Goal: Task Accomplishment & Management: Use online tool/utility

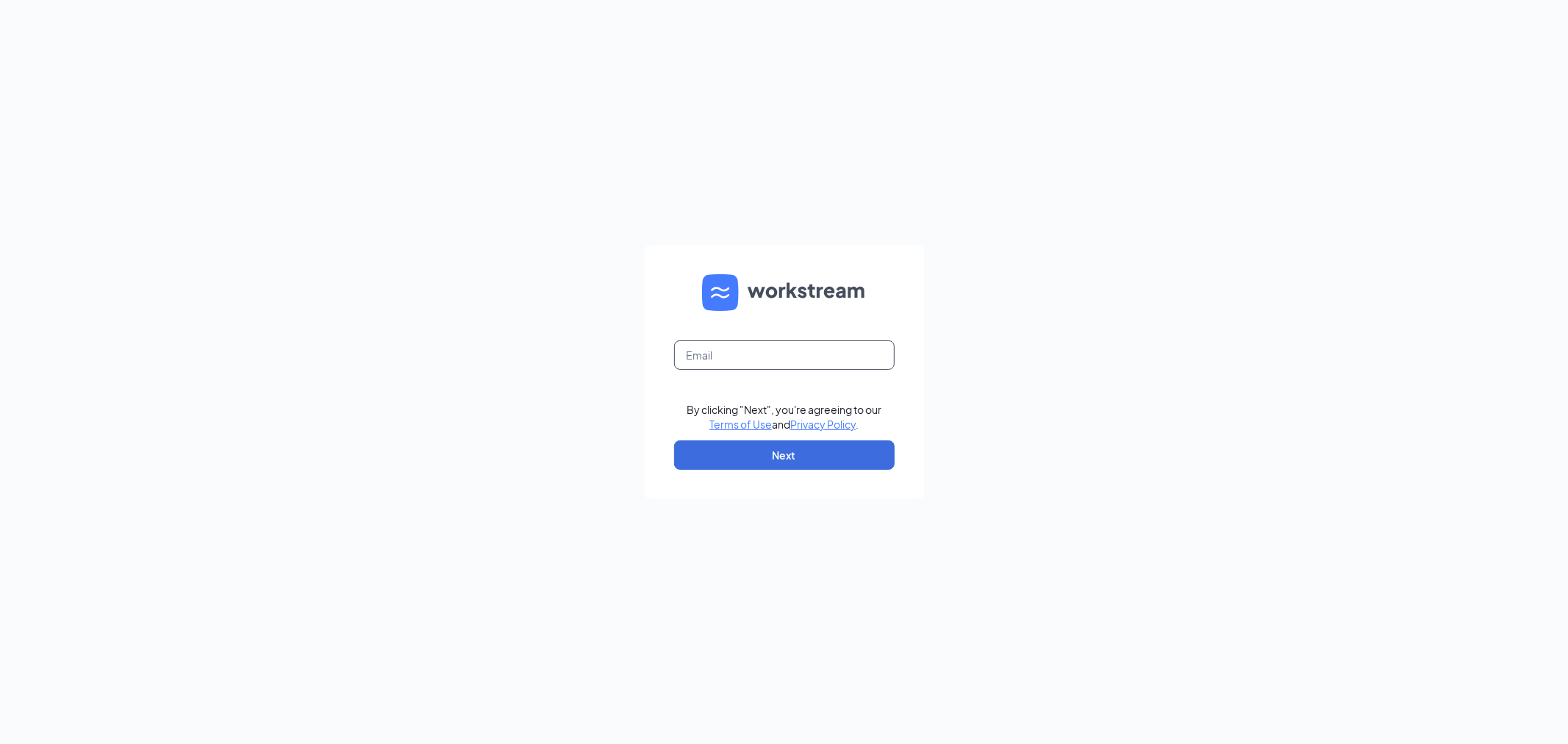
click at [857, 357] on input "text" at bounding box center [784, 355] width 220 height 29
type input "dana.f.cfa@gmail.com"
click at [859, 449] on button "Next" at bounding box center [784, 455] width 220 height 29
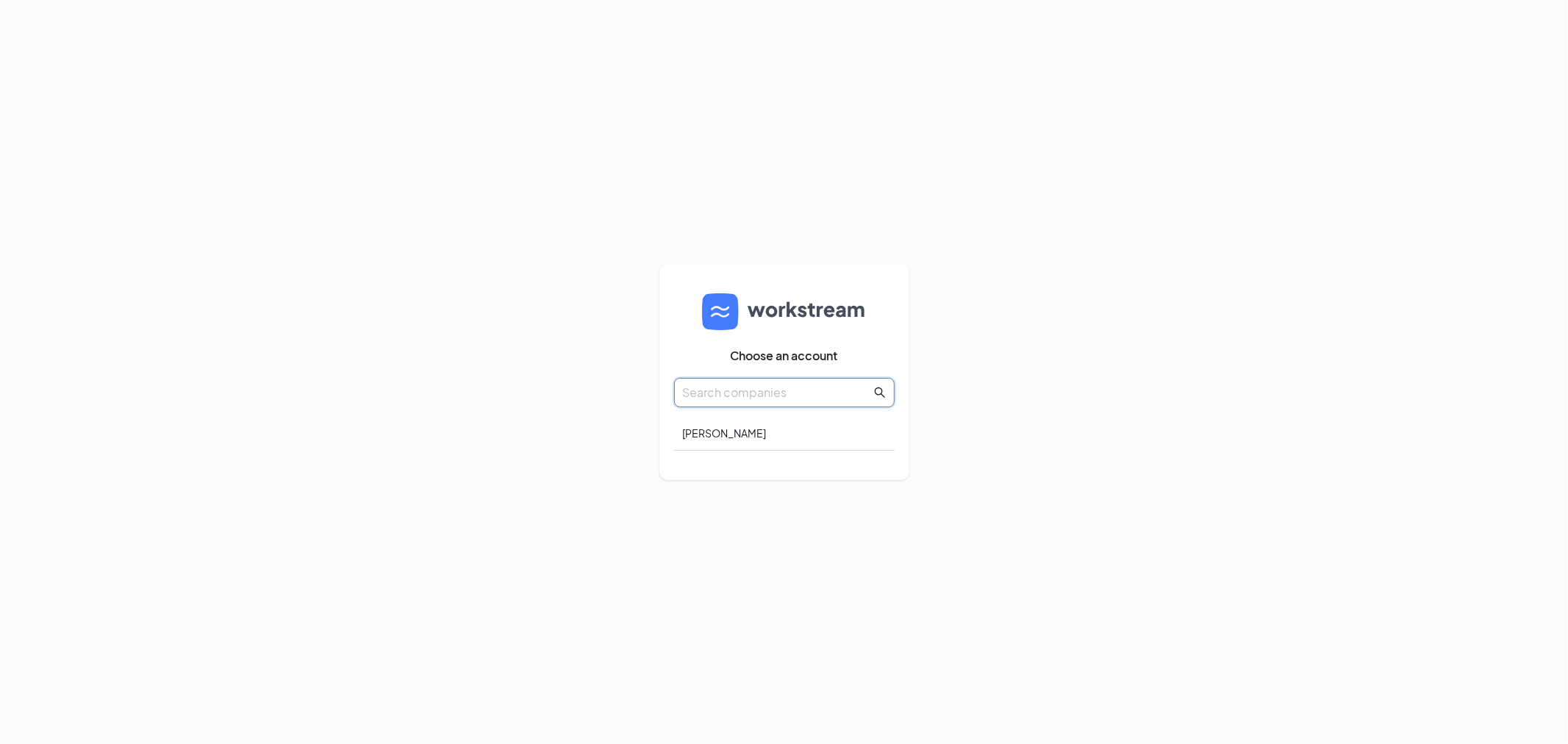
click at [832, 397] on input "text" at bounding box center [776, 392] width 188 height 19
click at [754, 431] on div "Justiniano Llc" at bounding box center [784, 433] width 220 height 34
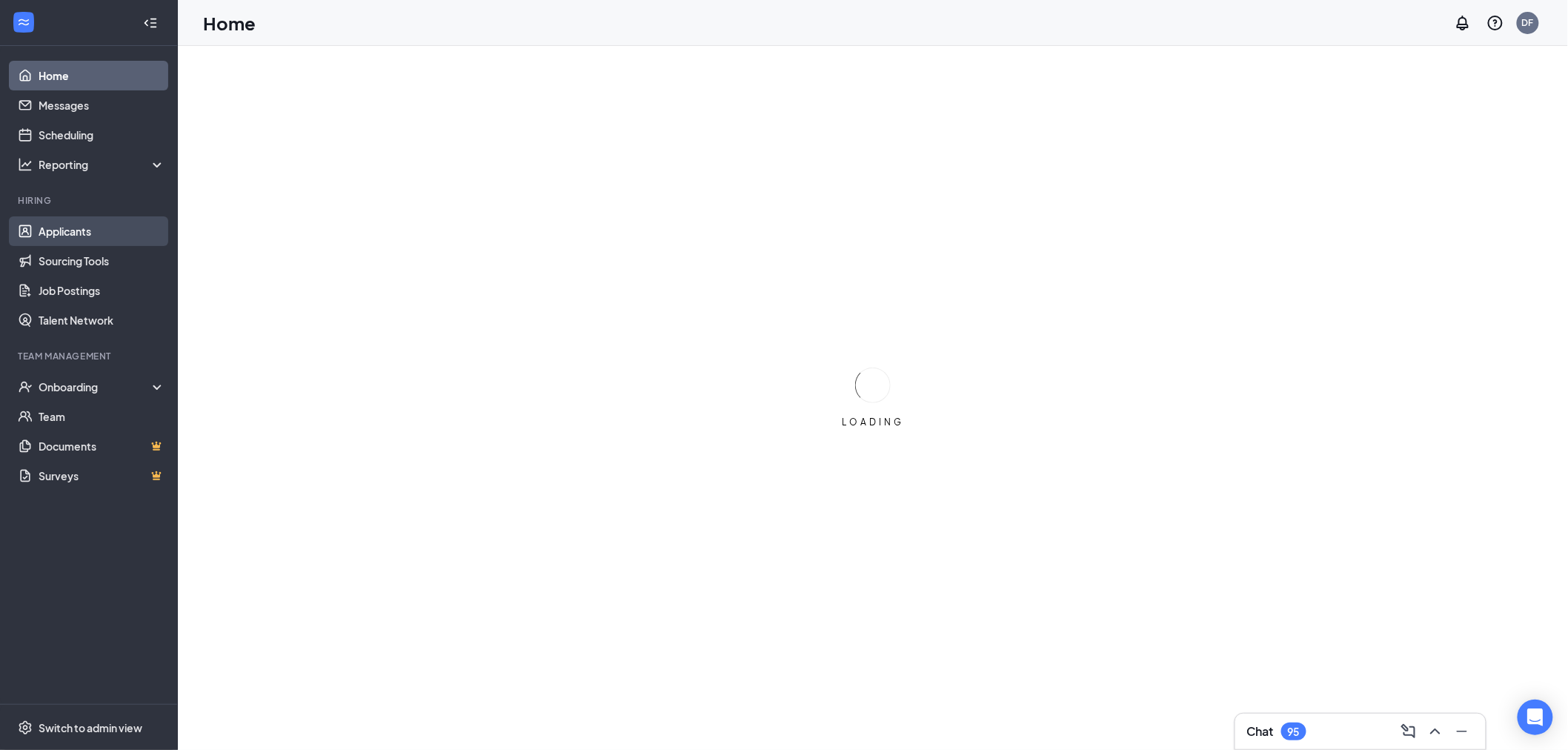
click at [83, 231] on link "Applicants" at bounding box center [101, 231] width 127 height 29
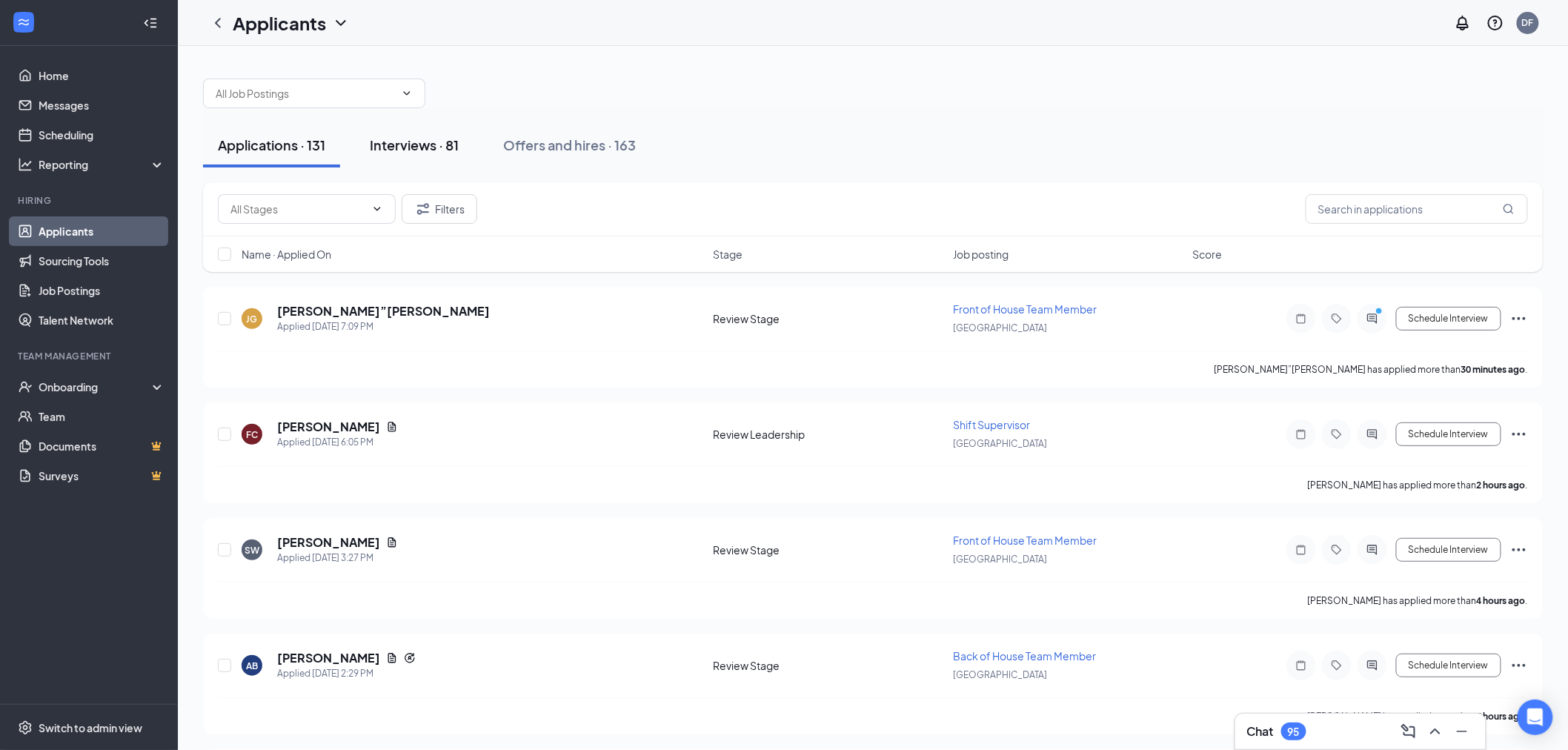
click at [396, 139] on div "Interviews · 81" at bounding box center [414, 144] width 88 height 19
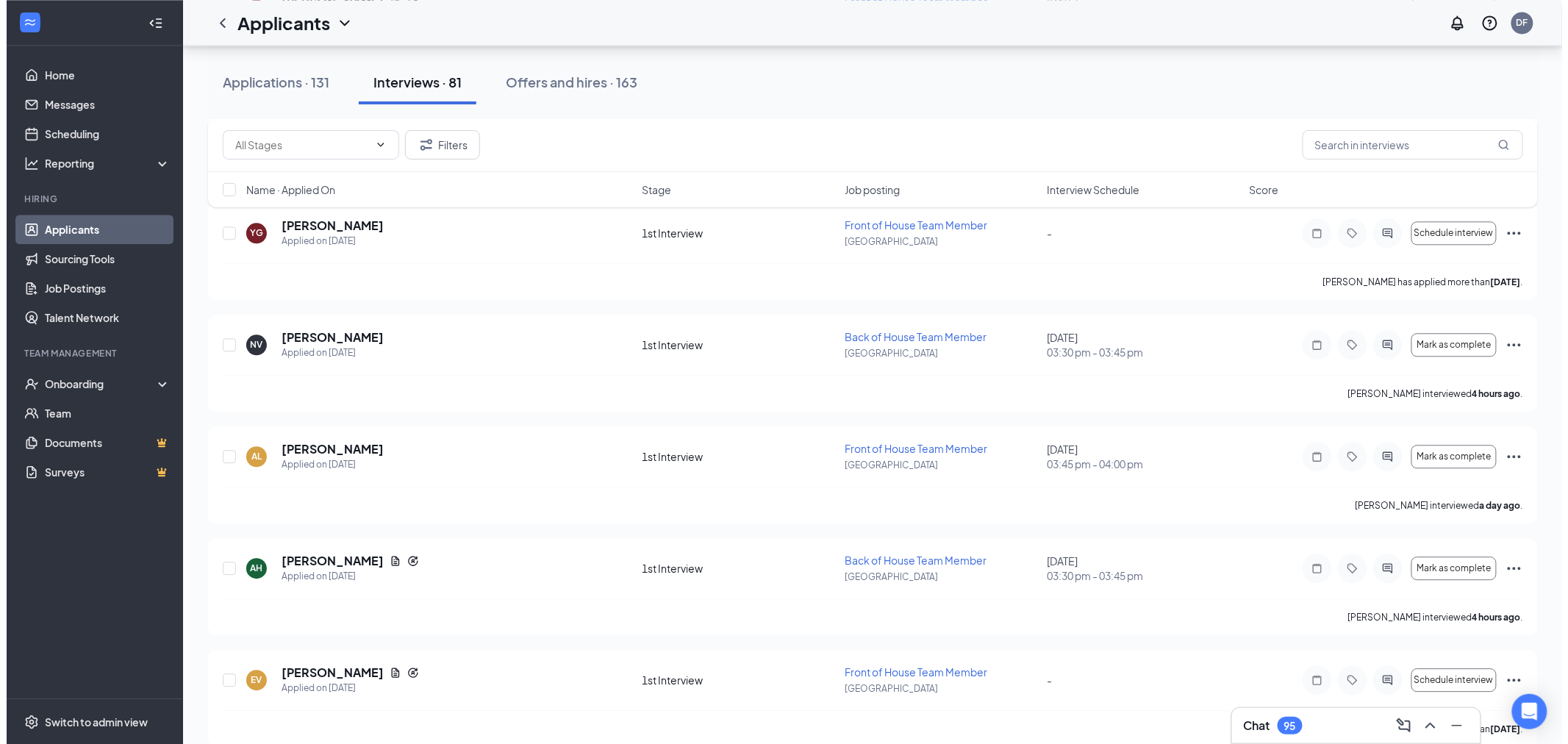
scroll to position [6045, 0]
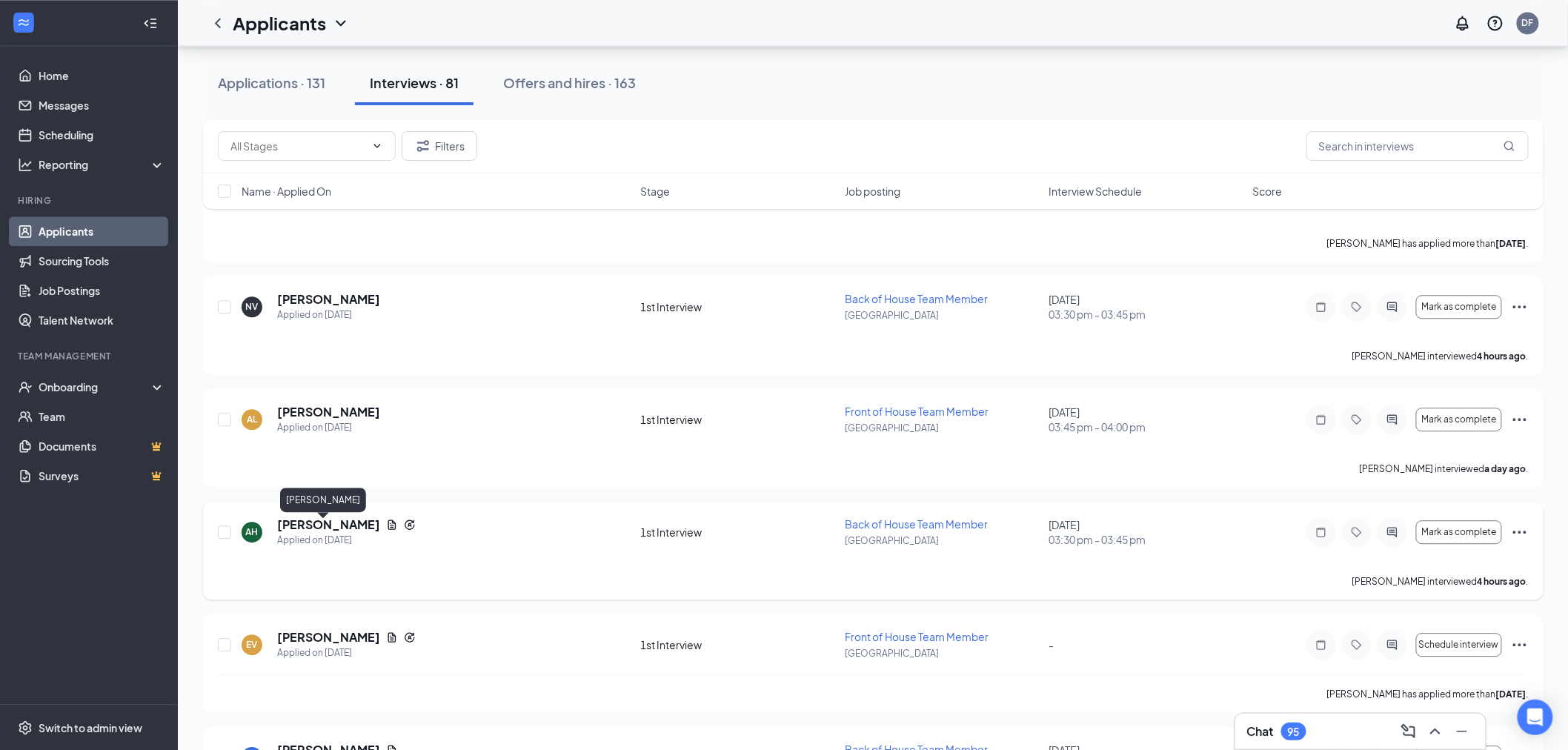
click at [294, 530] on h5 "adriana hart" at bounding box center [328, 524] width 103 height 17
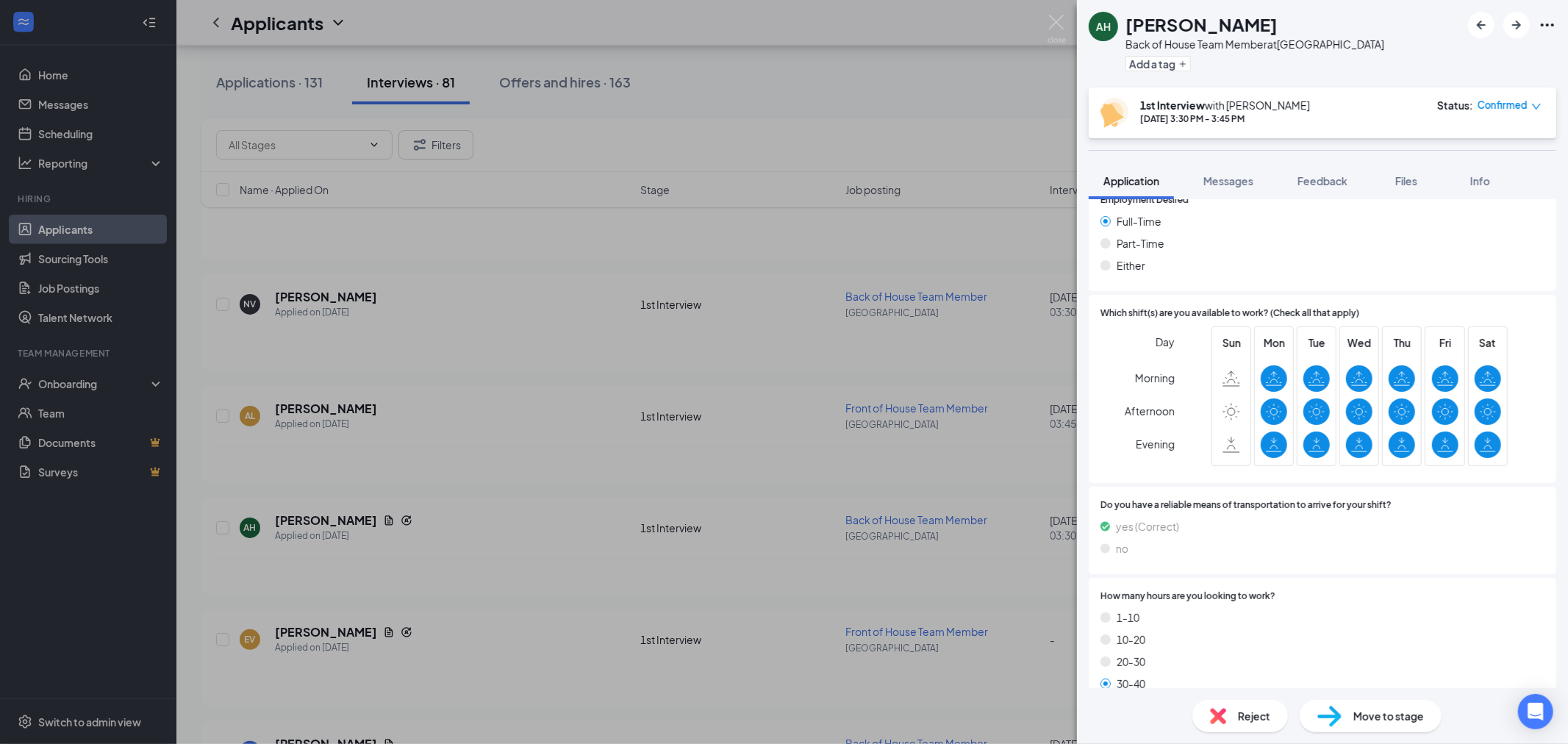
scroll to position [1238, 0]
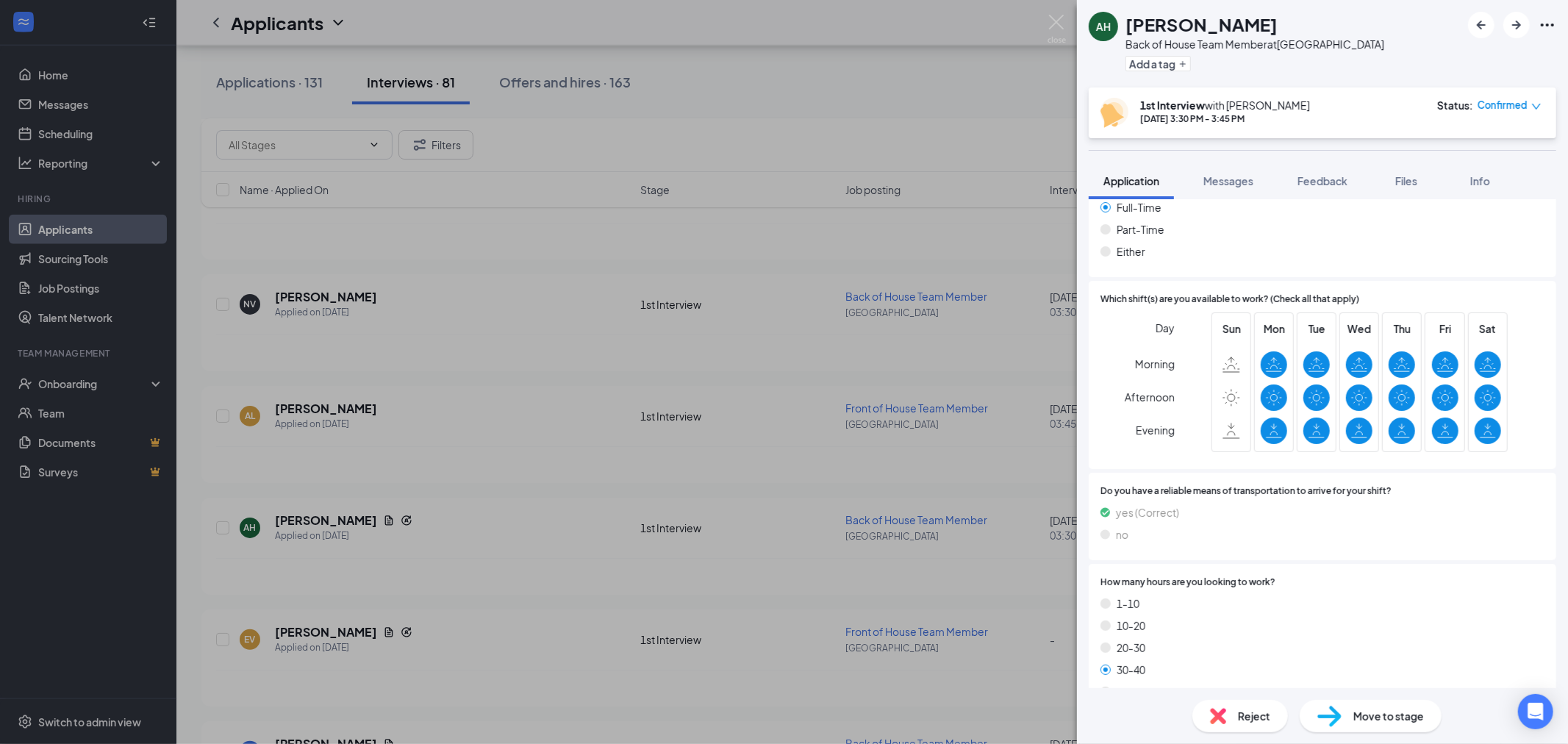
click at [1354, 708] on span "Move to stage" at bounding box center [1389, 716] width 70 height 17
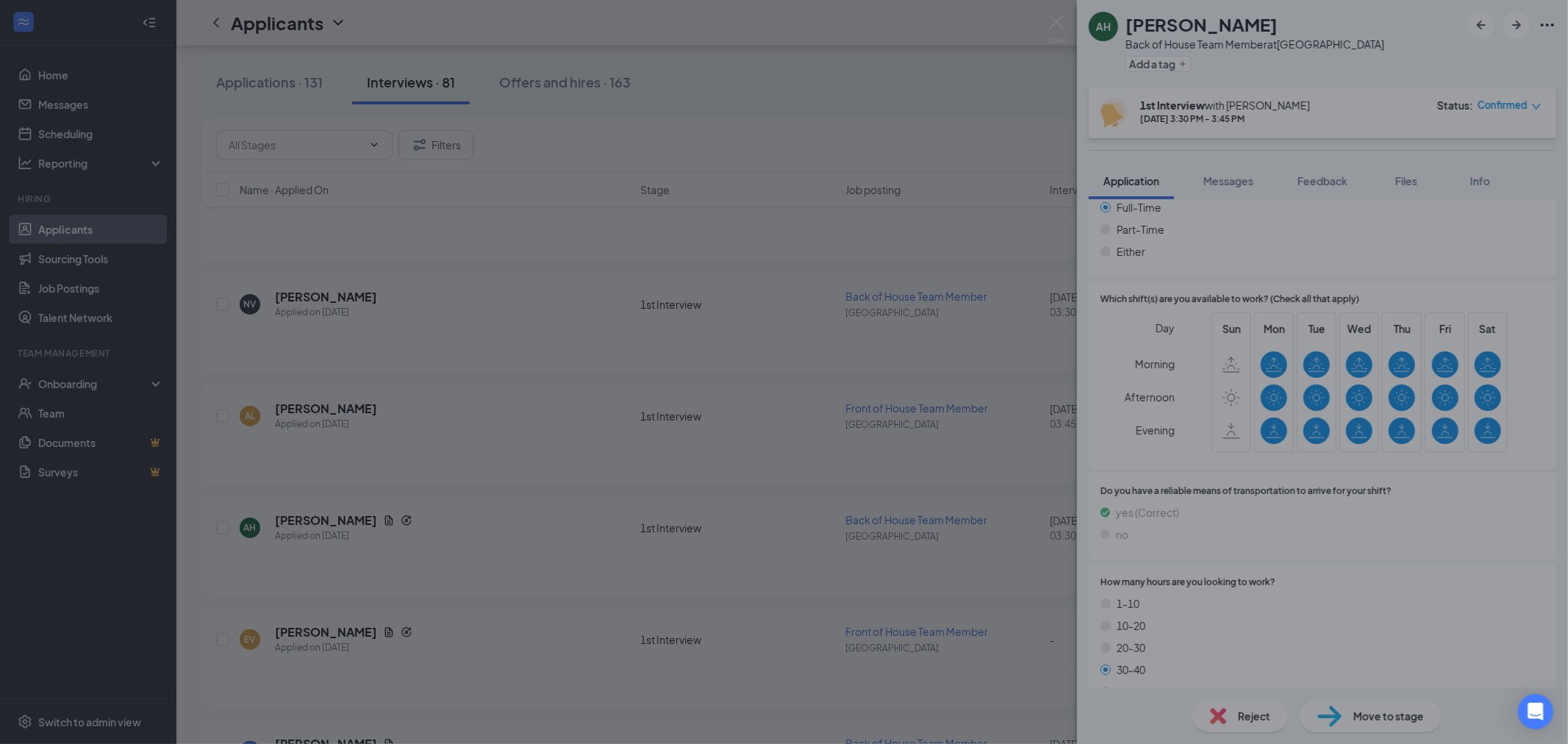
scroll to position [1233, 0]
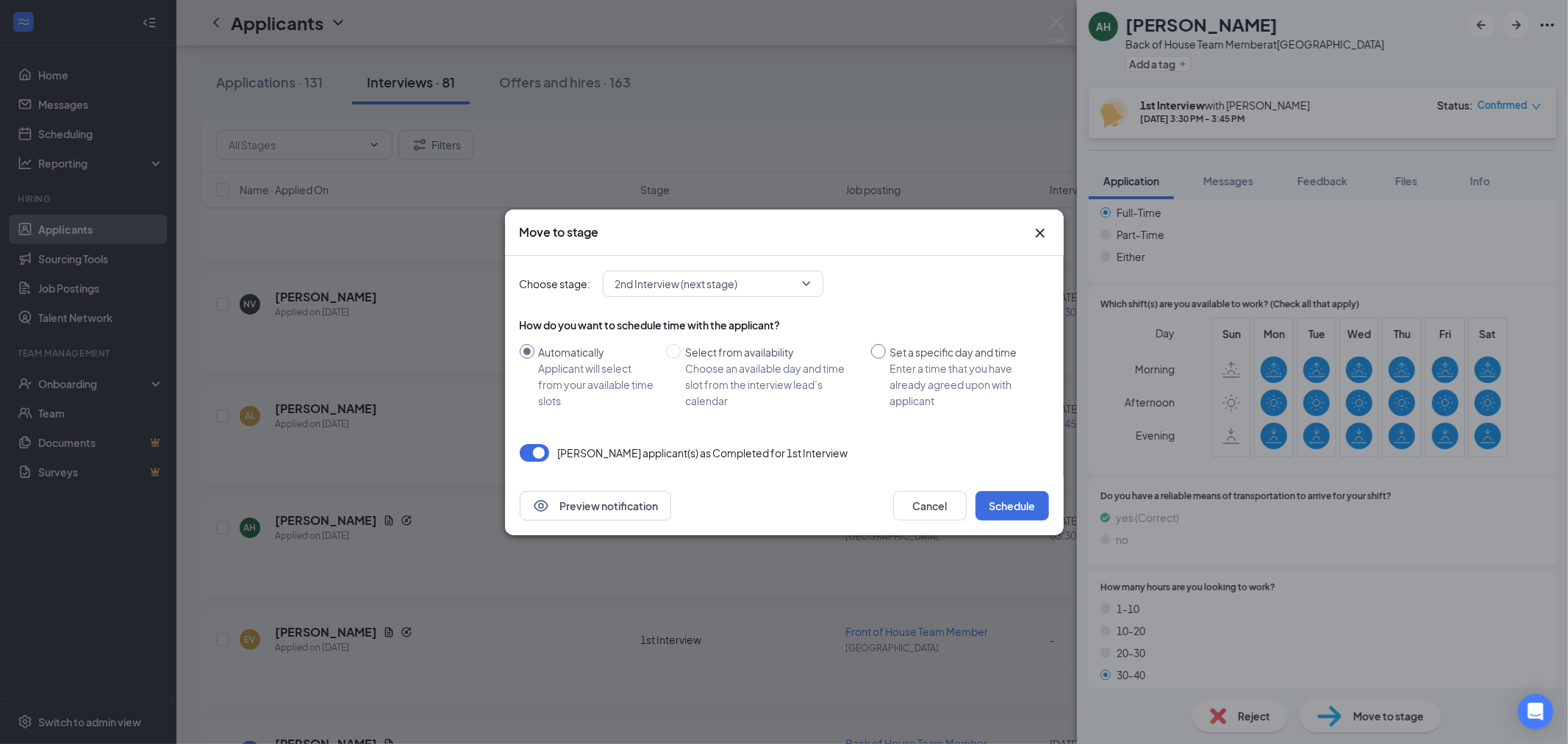
click at [907, 361] on div "Enter a time that you have already agreed upon with applicant" at bounding box center [963, 384] width 147 height 49
click at [885, 359] on input "Set a specific day and time Enter a time that you have already agreed upon with…" at bounding box center [878, 351] width 15 height 15
radio input "true"
radio input "false"
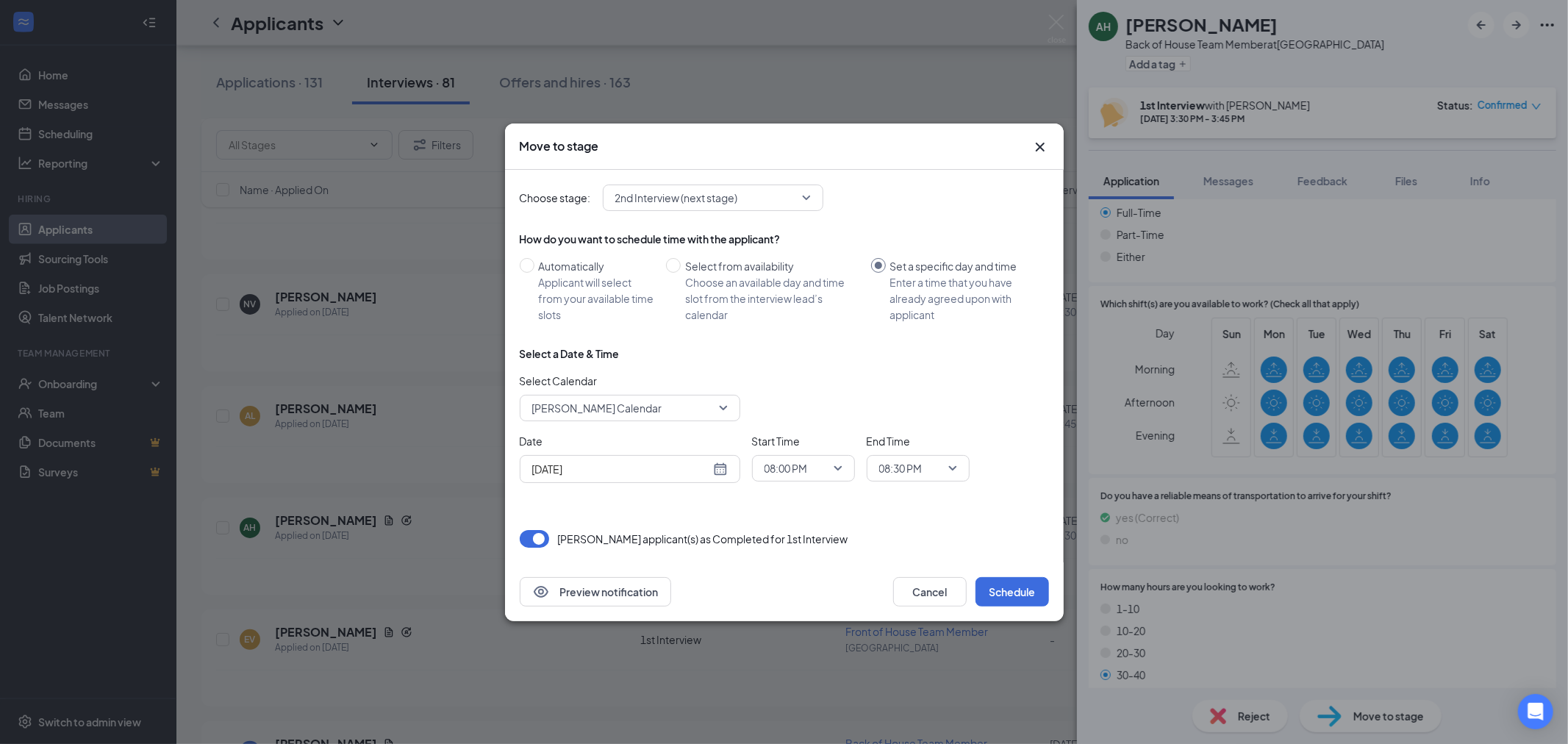
click at [616, 403] on span "Dana Francois's Calendar" at bounding box center [597, 408] width 130 height 22
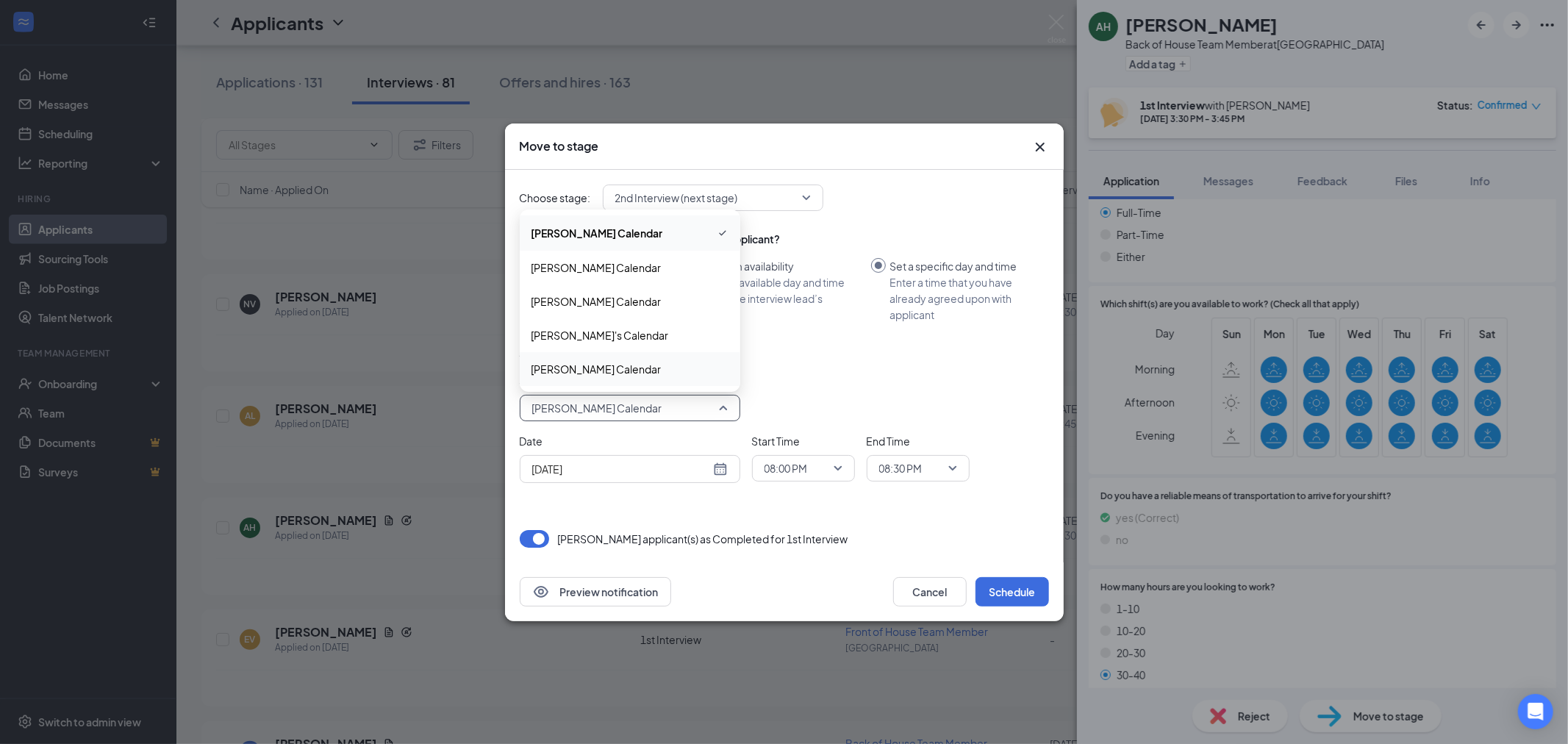
click at [573, 363] on span "Stephen VanRoekel's Calendar" at bounding box center [596, 369] width 130 height 17
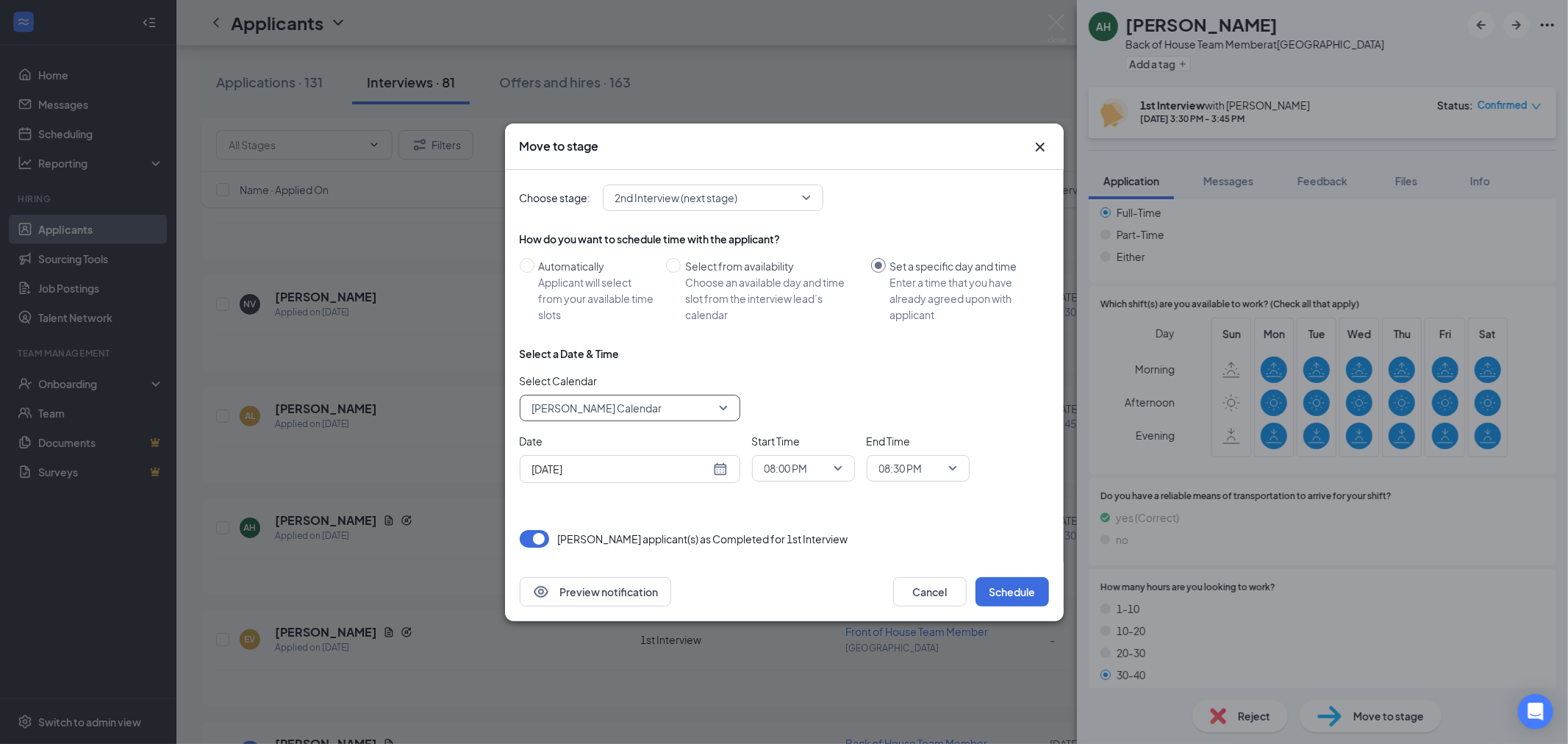
click at [715, 471] on div "Aug 26, 2025" at bounding box center [630, 469] width 196 height 17
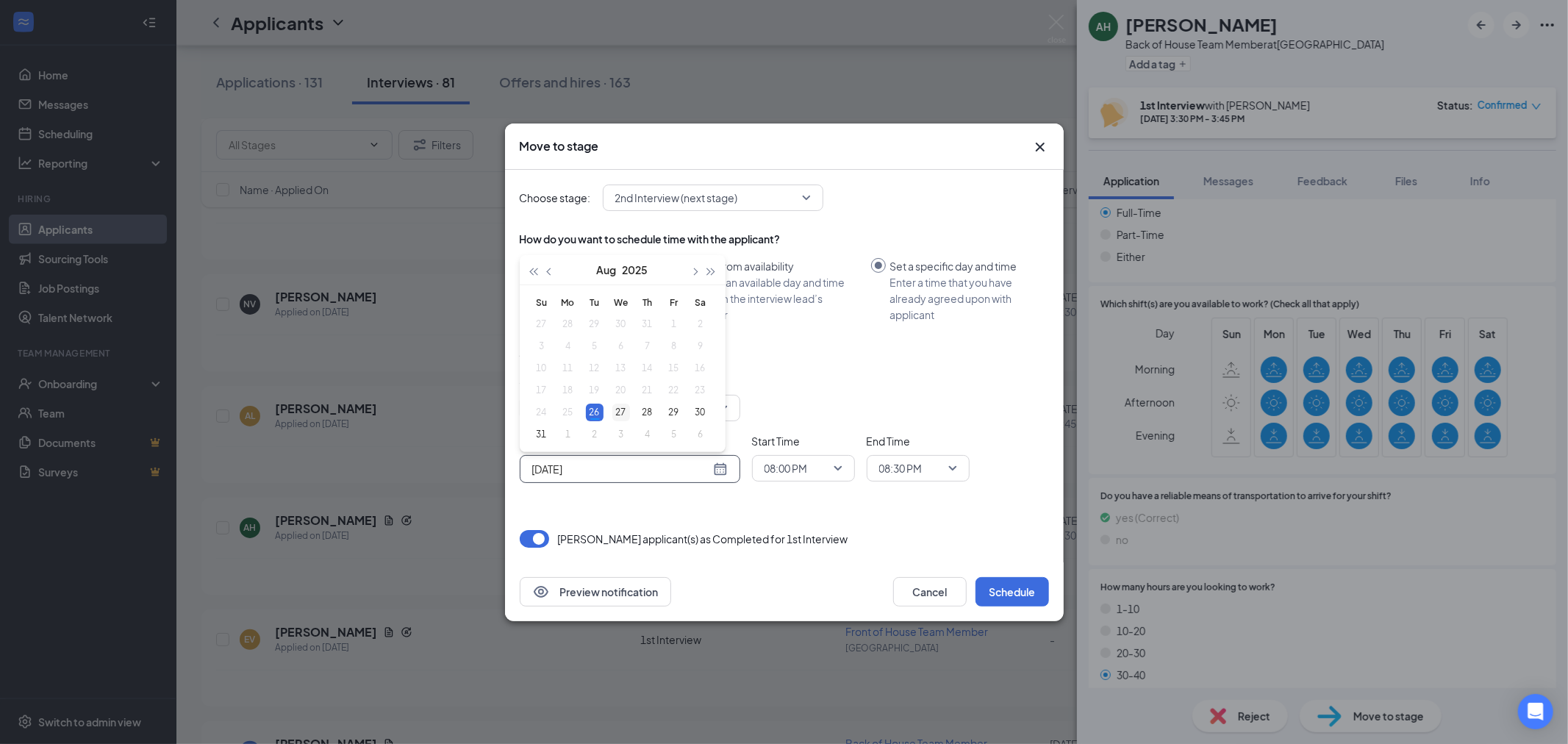
type input "Aug 27, 2025"
click at [626, 416] on div "27" at bounding box center [621, 412] width 18 height 18
click at [817, 467] on span "08:00 PM" at bounding box center [797, 468] width 64 height 22
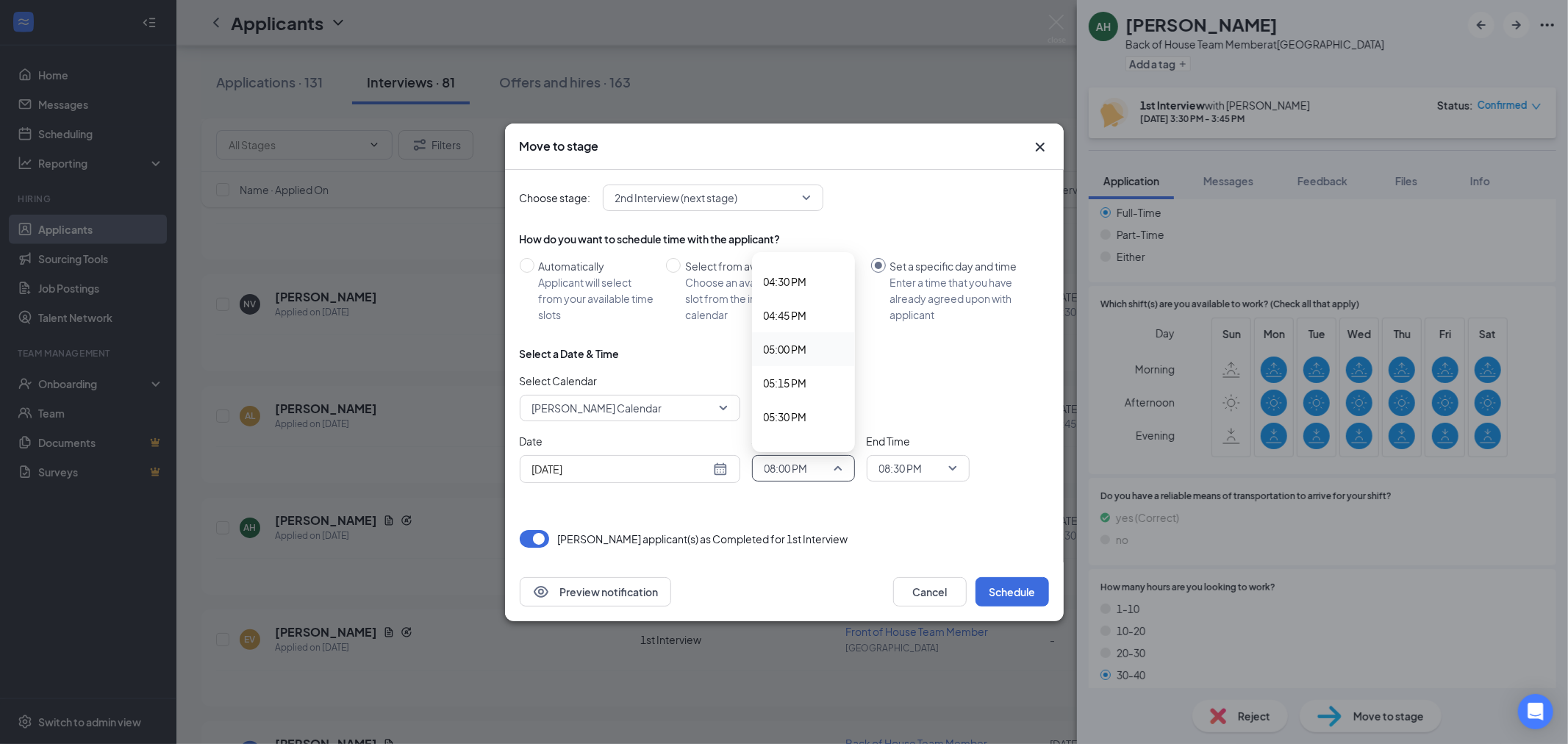
scroll to position [2062, 0]
click at [788, 283] on span "03:15 PM" at bounding box center [785, 275] width 43 height 17
click at [892, 475] on span "08:30 PM" at bounding box center [901, 468] width 43 height 22
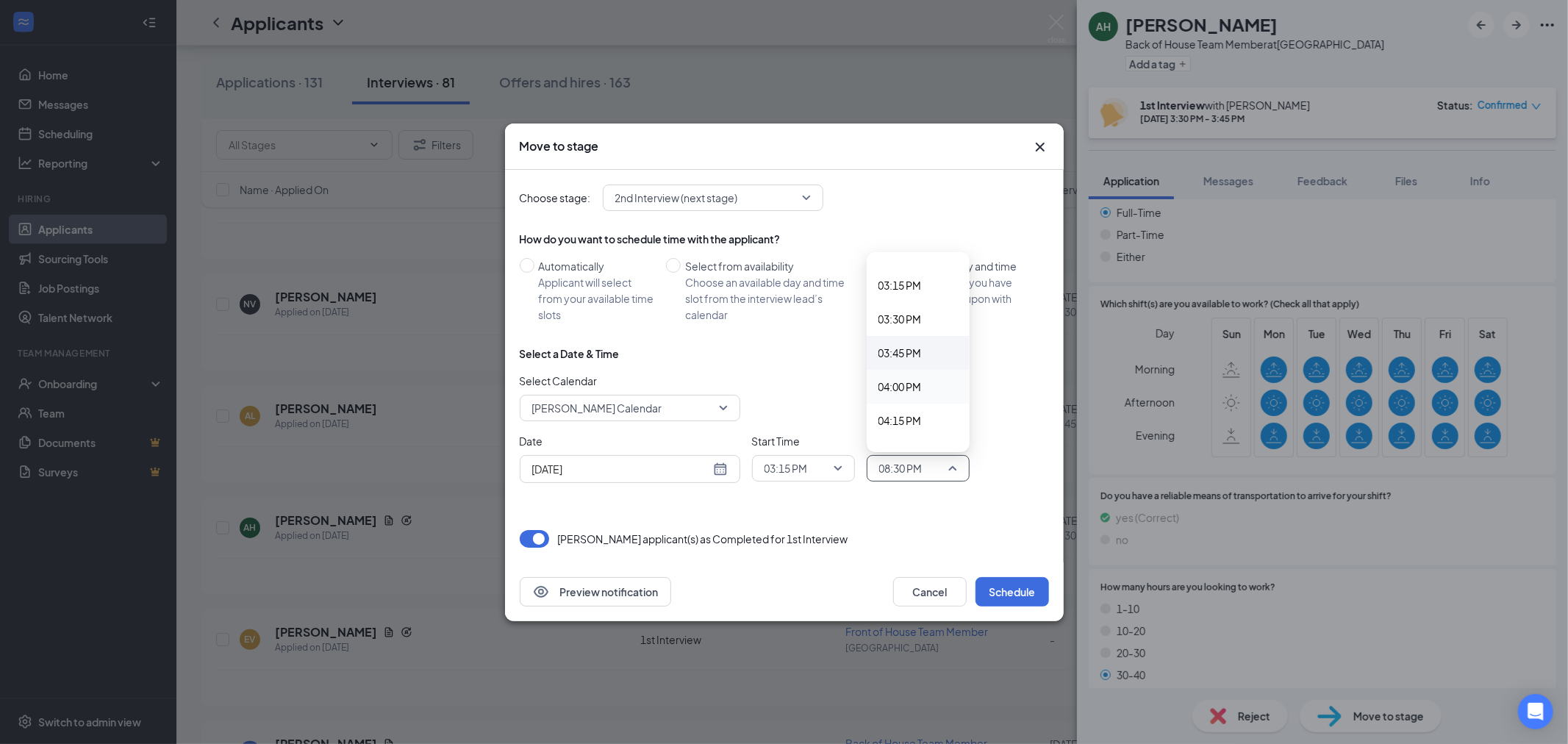
scroll to position [2048, 0]
click at [901, 318] on span "03:30 PM" at bounding box center [900, 323] width 43 height 17
click at [1011, 386] on div "Select Calendar Stephen VanRoekel's Calendar 112632 112634 Dana Francois's Cale…" at bounding box center [784, 397] width 529 height 49
click at [1020, 591] on button "Schedule" at bounding box center [1011, 592] width 73 height 29
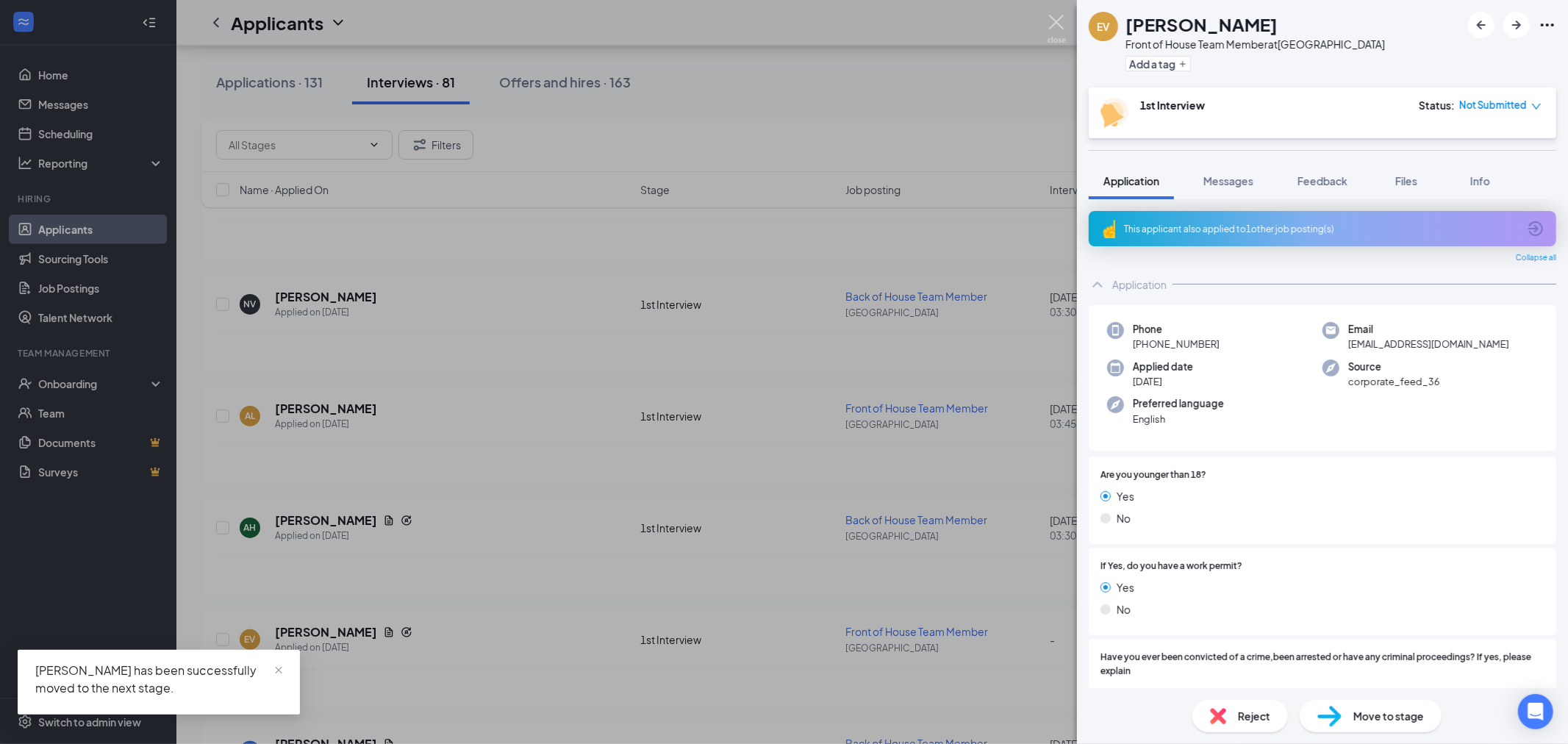
click at [1062, 19] on img at bounding box center [1056, 28] width 19 height 28
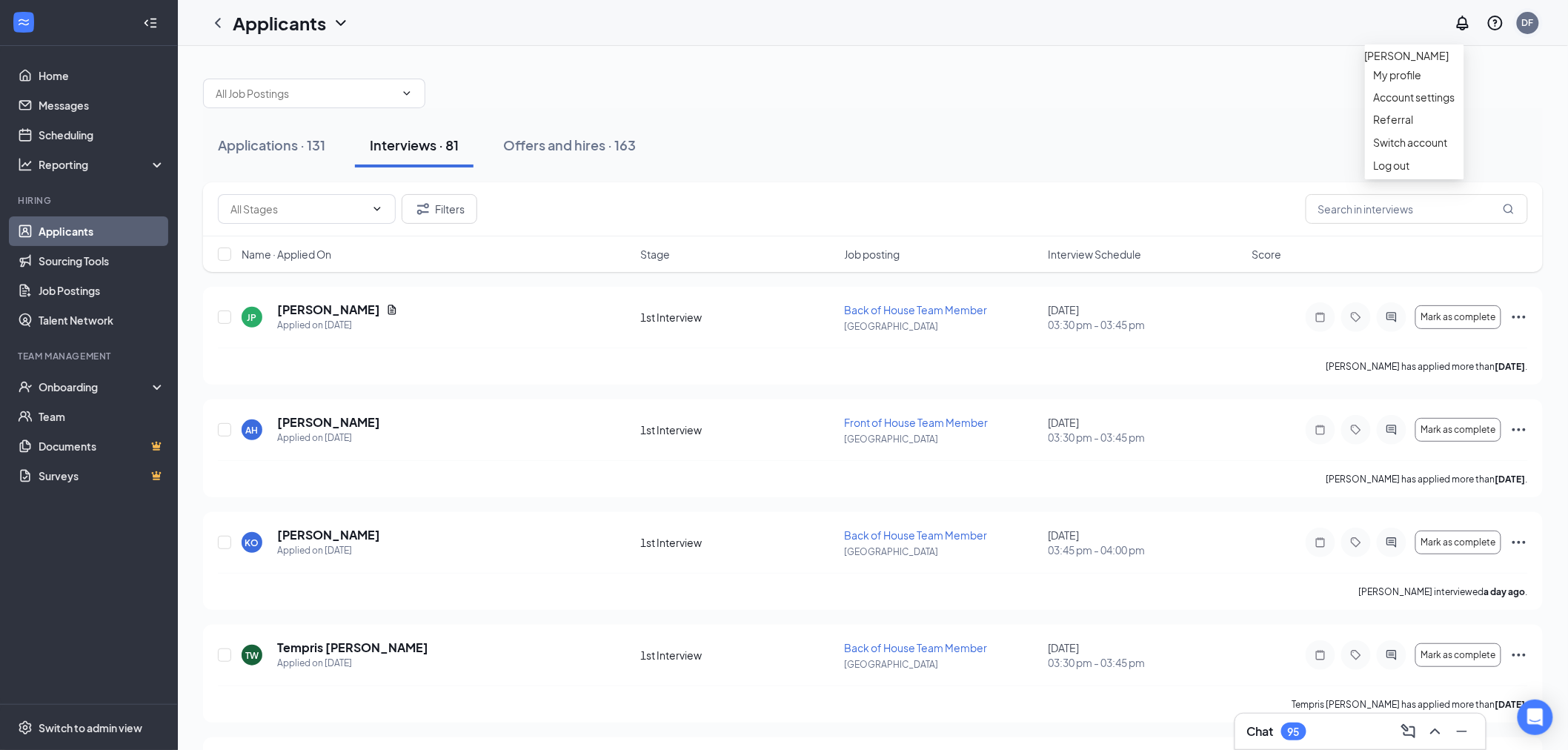
click at [1529, 29] on div "DF" at bounding box center [1529, 23] width 12 height 13
click at [1390, 173] on div "Log out" at bounding box center [1415, 165] width 82 height 15
